Goal: Transaction & Acquisition: Purchase product/service

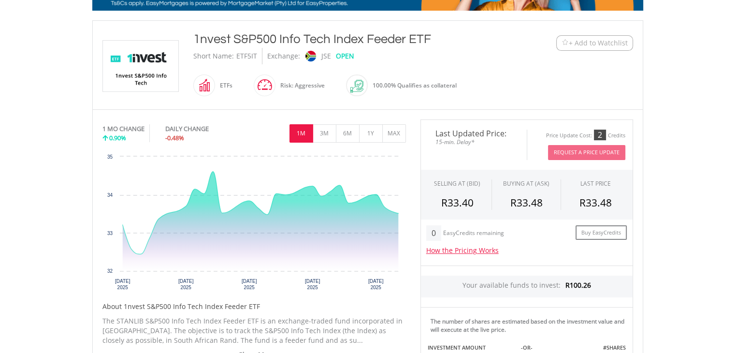
scroll to position [191, 0]
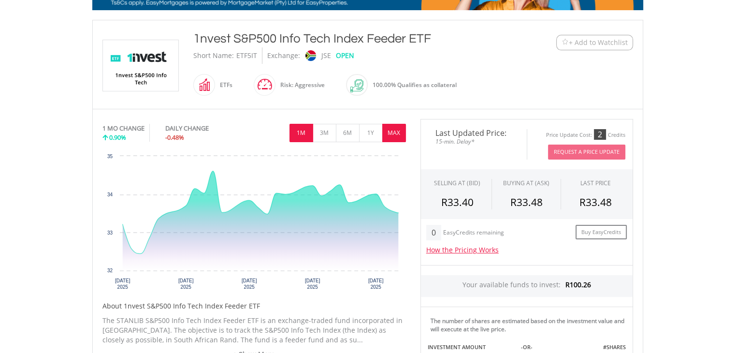
click at [390, 132] on button "MAX" at bounding box center [394, 133] width 24 height 18
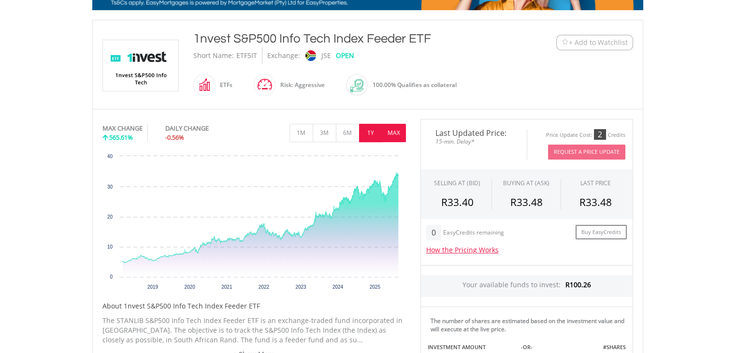
click at [375, 128] on button "1Y" at bounding box center [371, 133] width 24 height 18
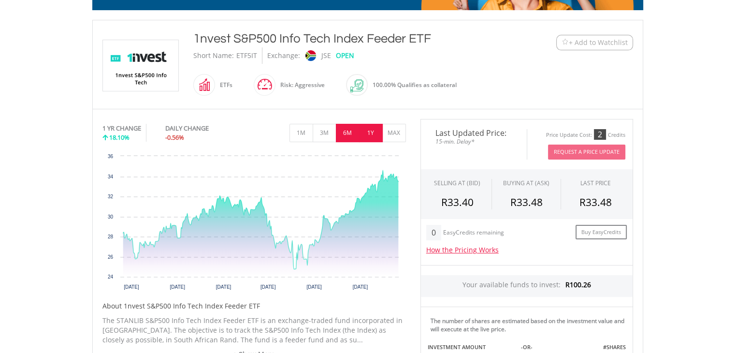
click at [351, 128] on button "6M" at bounding box center [348, 133] width 24 height 18
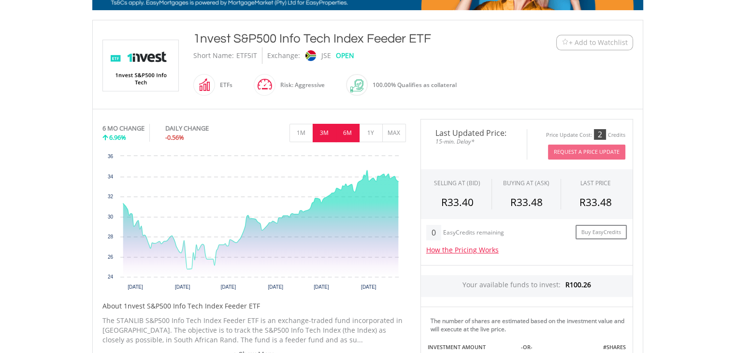
click at [333, 128] on button "3M" at bounding box center [325, 133] width 24 height 18
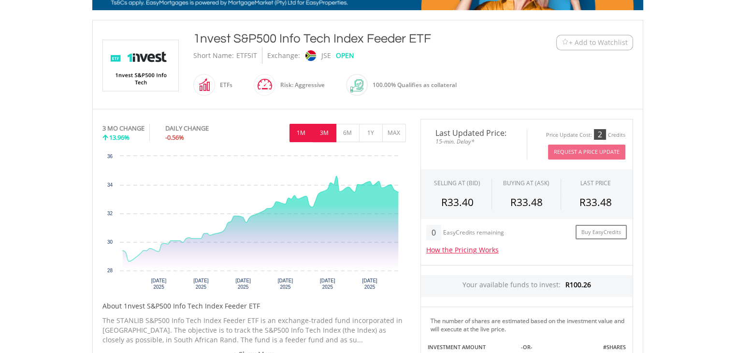
click at [302, 128] on button "1M" at bounding box center [302, 133] width 24 height 18
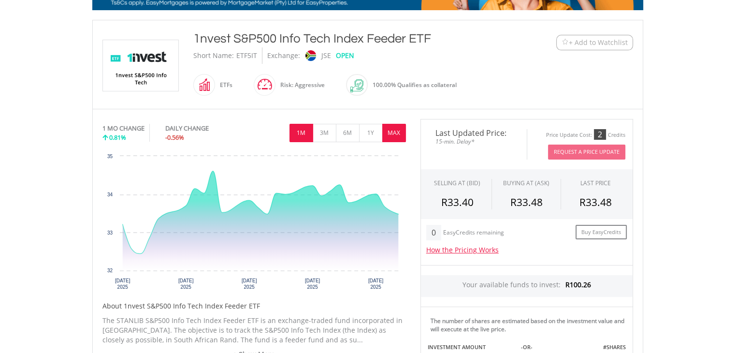
click at [396, 131] on button "MAX" at bounding box center [394, 133] width 24 height 18
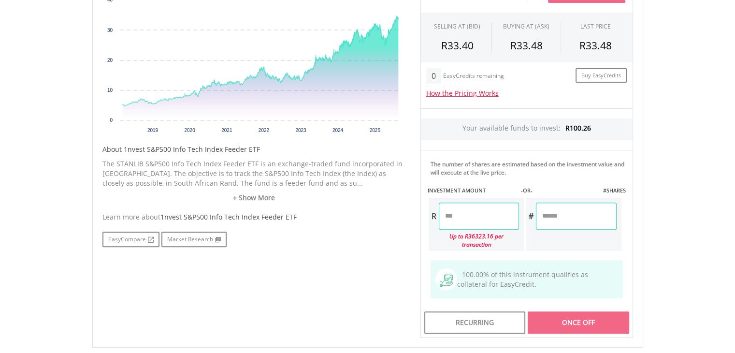
scroll to position [350, 0]
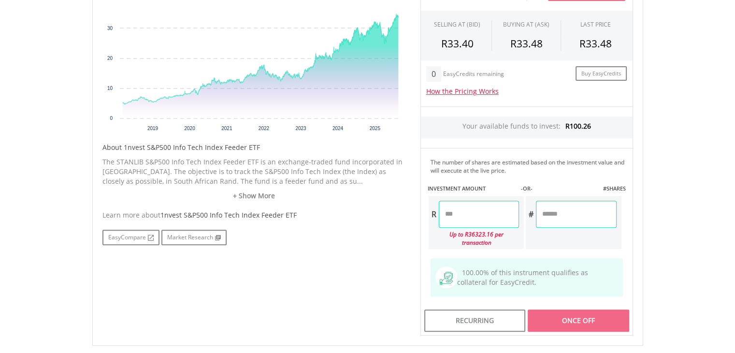
click at [472, 210] on input "number" at bounding box center [479, 214] width 80 height 27
type input "******"
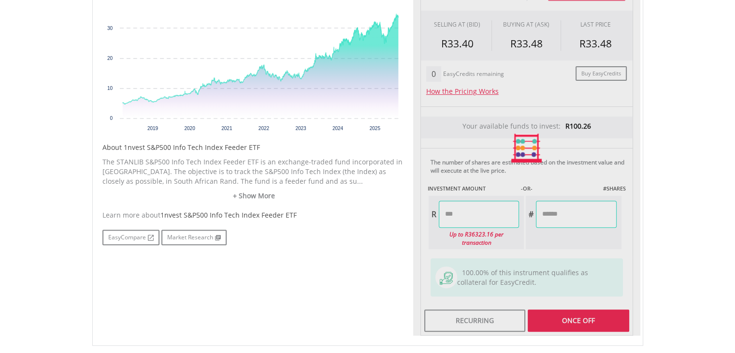
click at [356, 260] on div "No chart available. MAX CHANGE 565.61% DAILY CHANGE -0.56% 1M 3M 6M 1Y MAX Char…" at bounding box center [367, 148] width 545 height 376
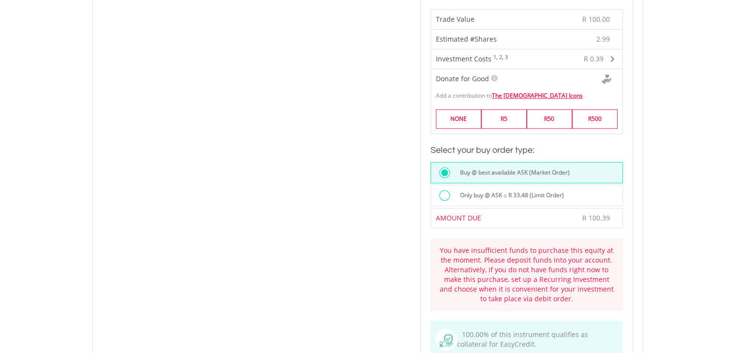
scroll to position [608, 0]
click at [339, 176] on div "No chart available. MAX CHANGE 565.61% DAILY CHANGE -0.56% 1M 3M 6M 1Y MAX Char…" at bounding box center [367, 50] width 545 height 696
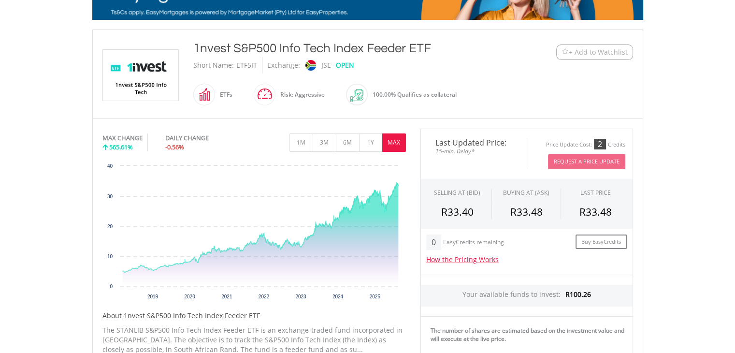
scroll to position [0, 0]
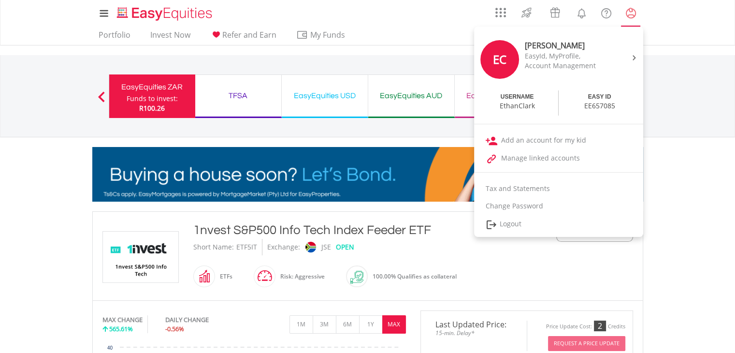
click at [634, 14] on lord-icon "My Profile" at bounding box center [631, 13] width 12 height 12
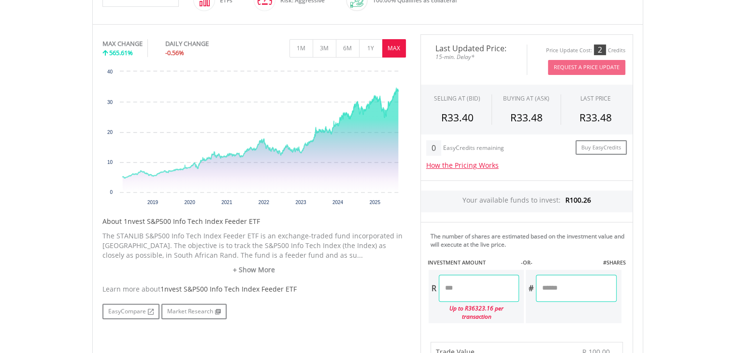
scroll to position [280, 0]
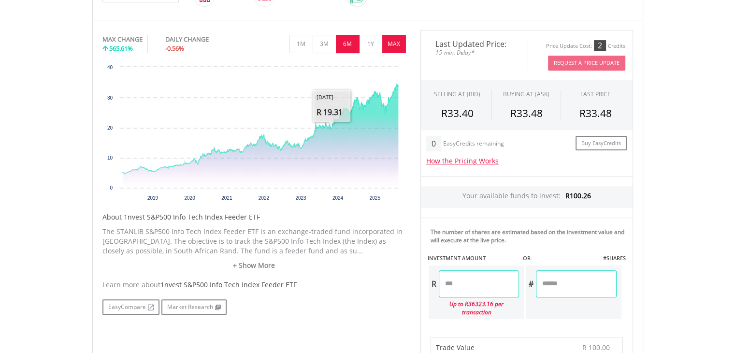
click at [343, 45] on button "6M" at bounding box center [348, 44] width 24 height 18
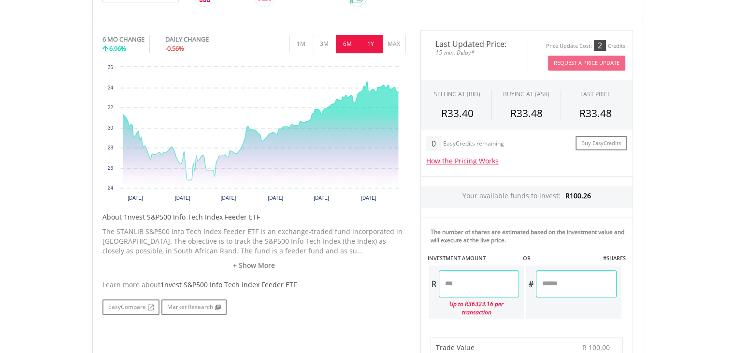
click at [379, 38] on button "1Y" at bounding box center [371, 44] width 24 height 18
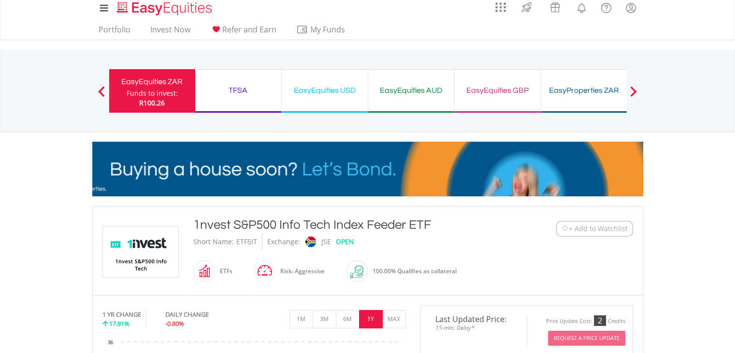
scroll to position [0, 0]
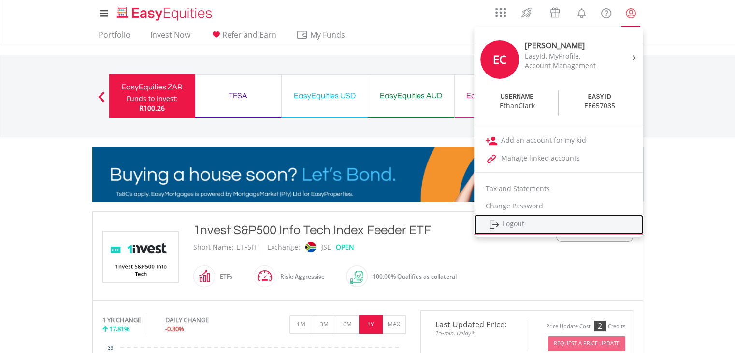
click at [524, 221] on link "Logout" at bounding box center [558, 225] width 169 height 20
